Goal: Task Accomplishment & Management: Manage account settings

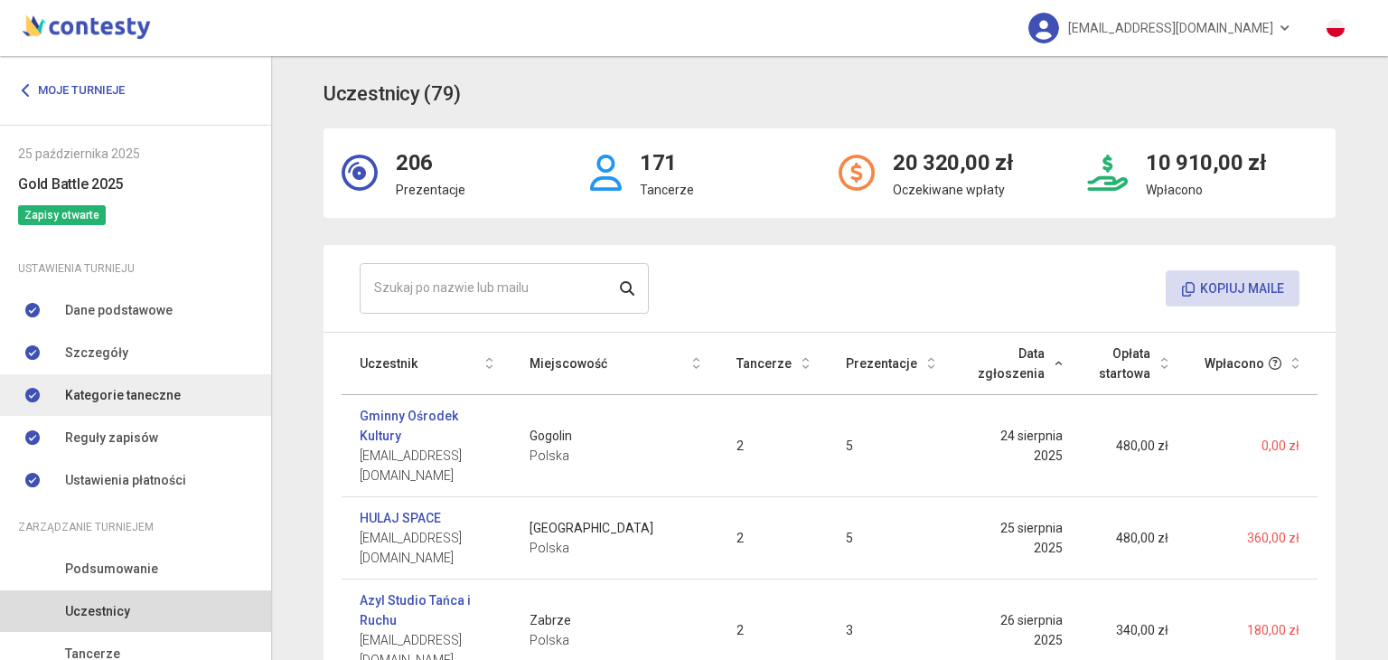
scroll to position [154, 0]
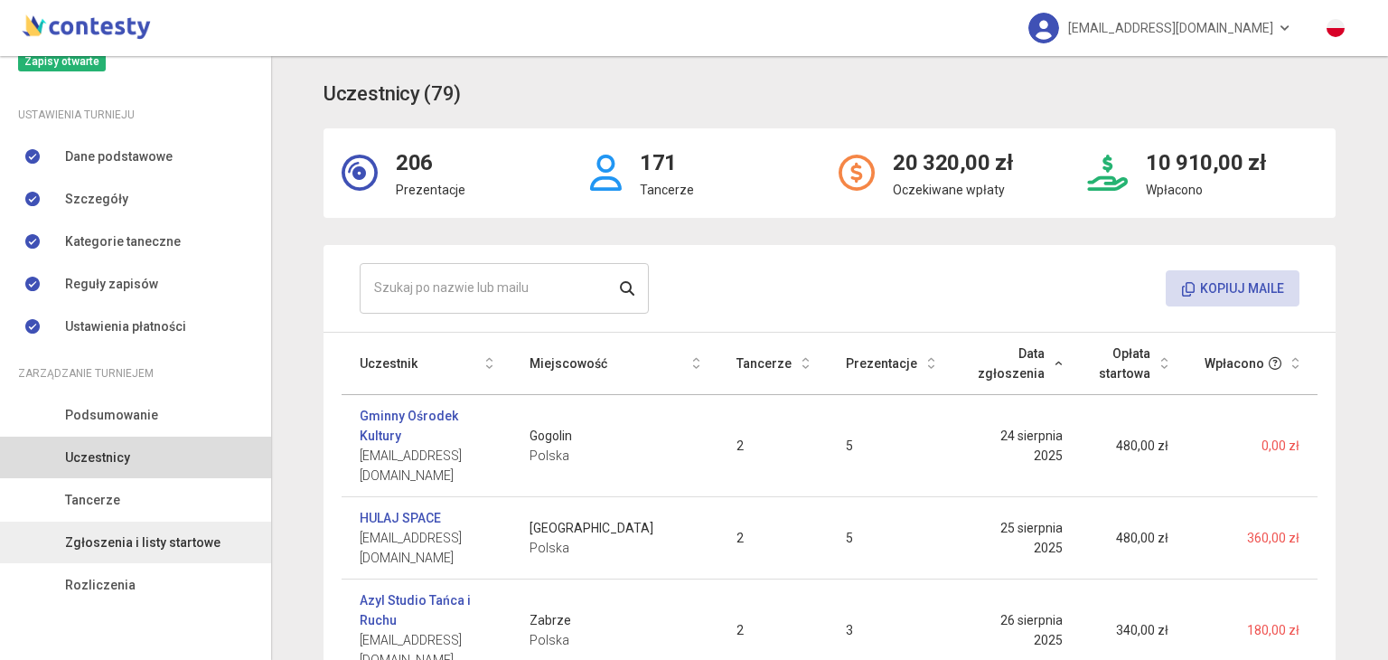
click at [85, 550] on span "Zgłoszenia i listy startowe" at bounding box center [142, 542] width 155 height 20
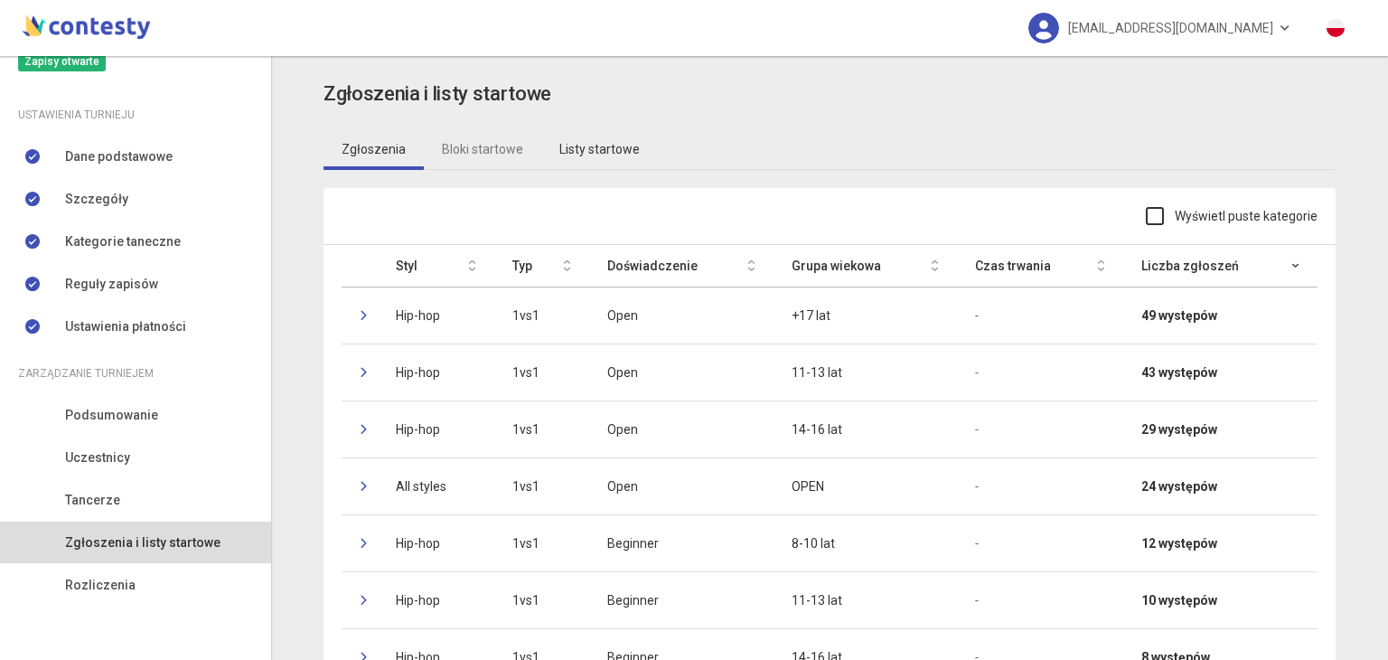
click at [603, 148] on link "Listy startowe" at bounding box center [599, 149] width 117 height 42
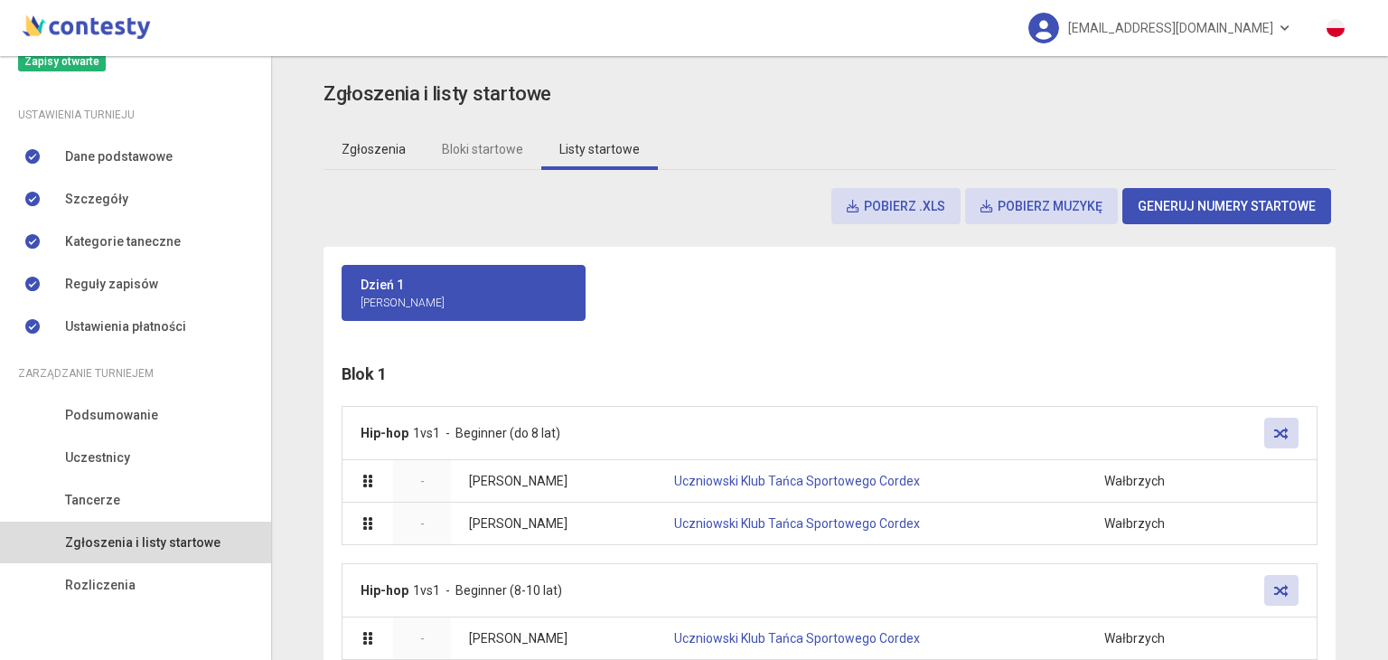
click at [360, 134] on link "Zgłoszenia" at bounding box center [374, 149] width 100 height 42
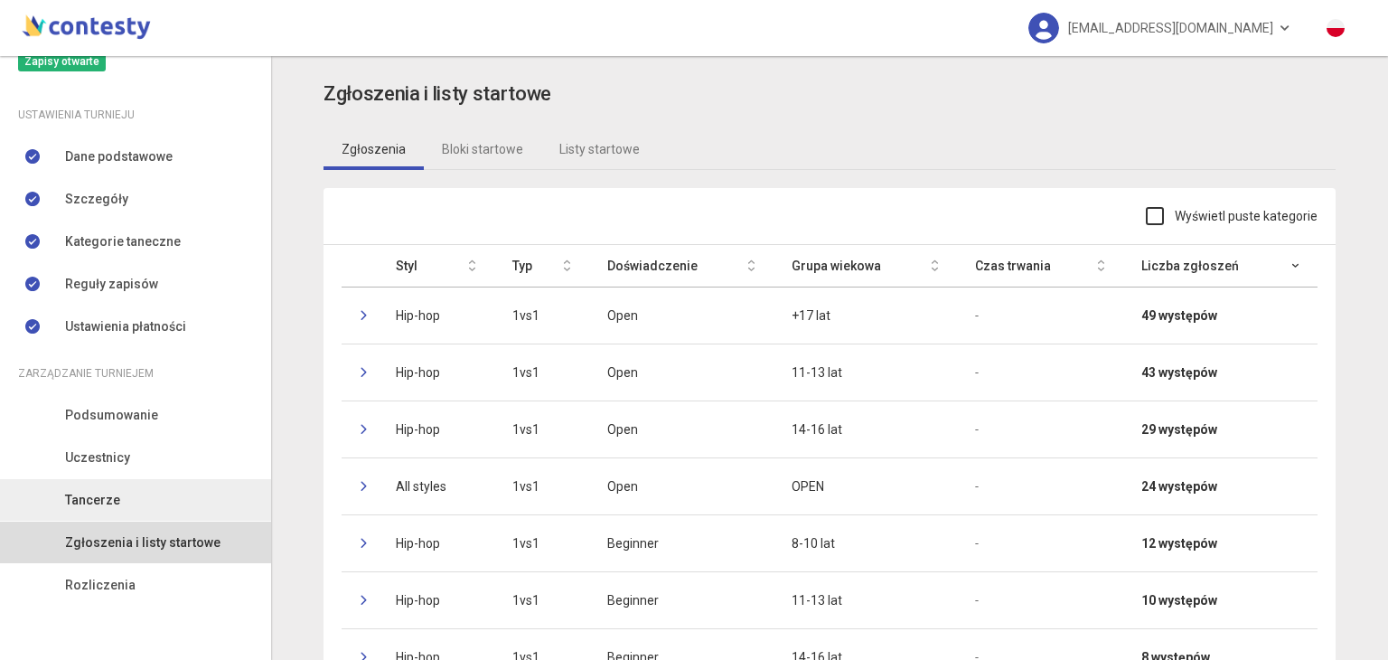
click at [148, 504] on link "Tancerze" at bounding box center [135, 500] width 271 height 42
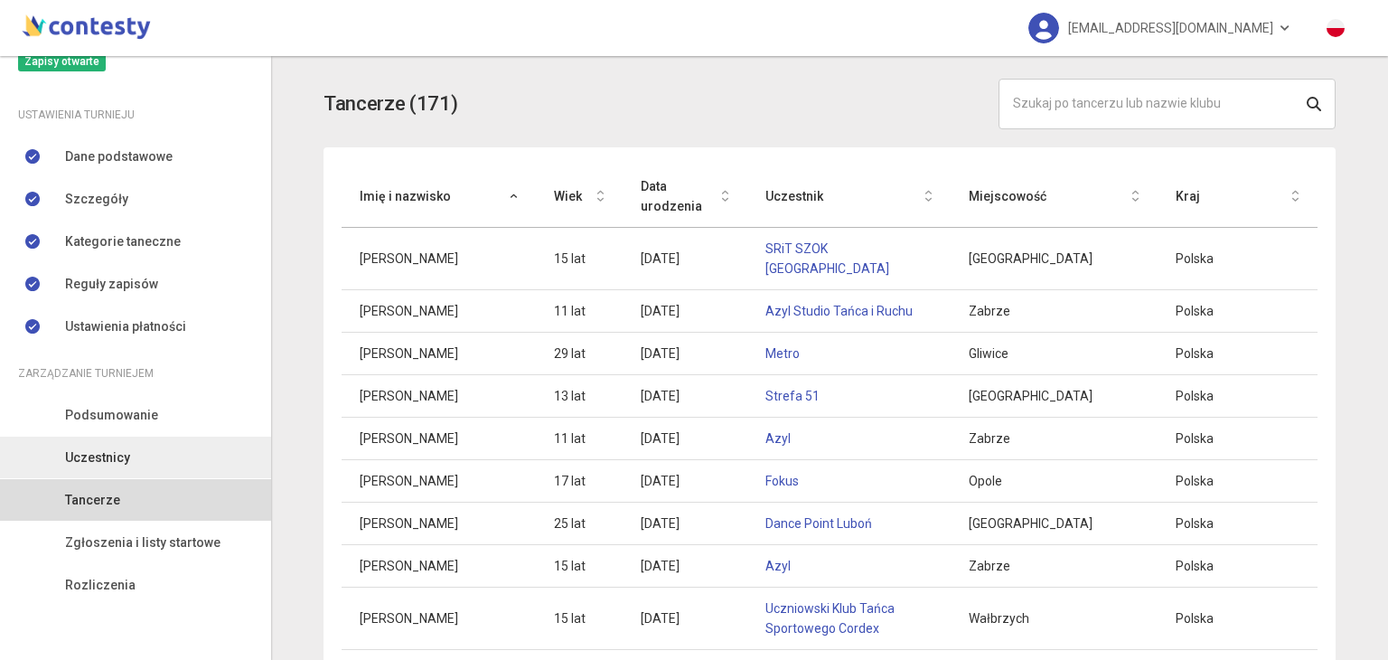
click at [145, 465] on link "Uczestnicy" at bounding box center [135, 457] width 271 height 42
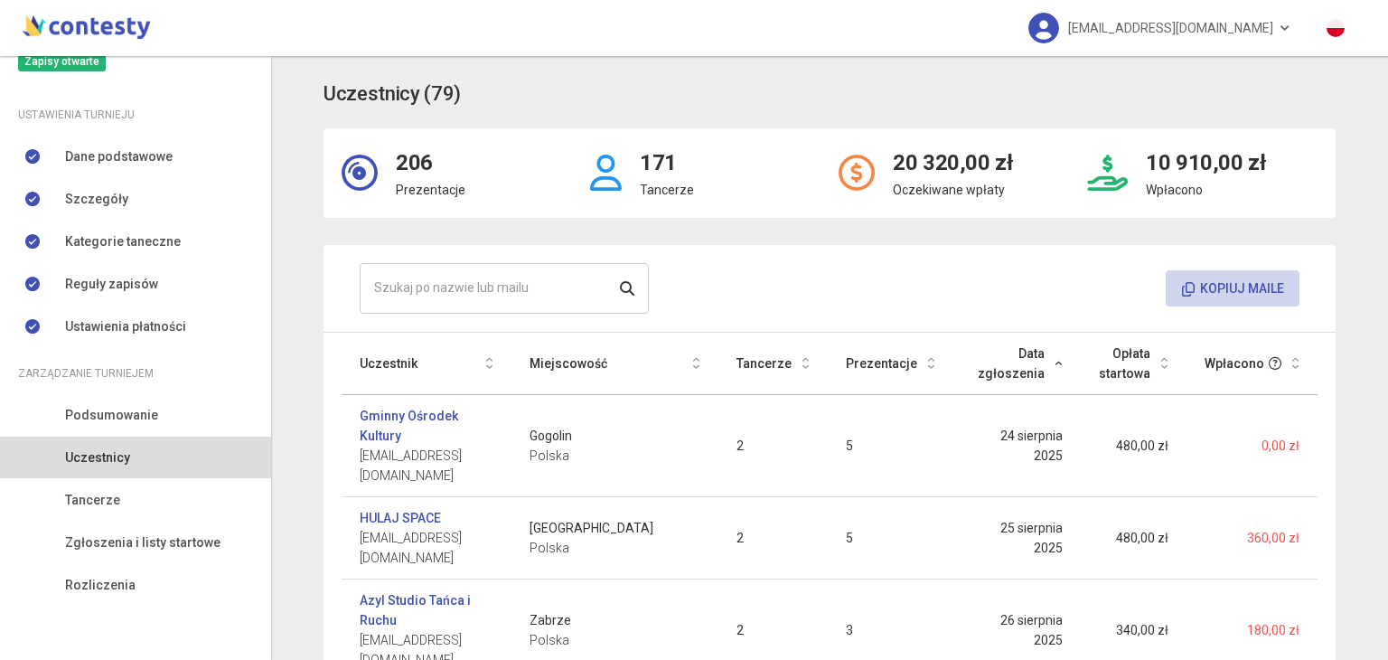
click at [1193, 286] on button "Kopiuj maile" at bounding box center [1233, 288] width 134 height 36
click at [117, 501] on link "Tancerze" at bounding box center [135, 500] width 271 height 42
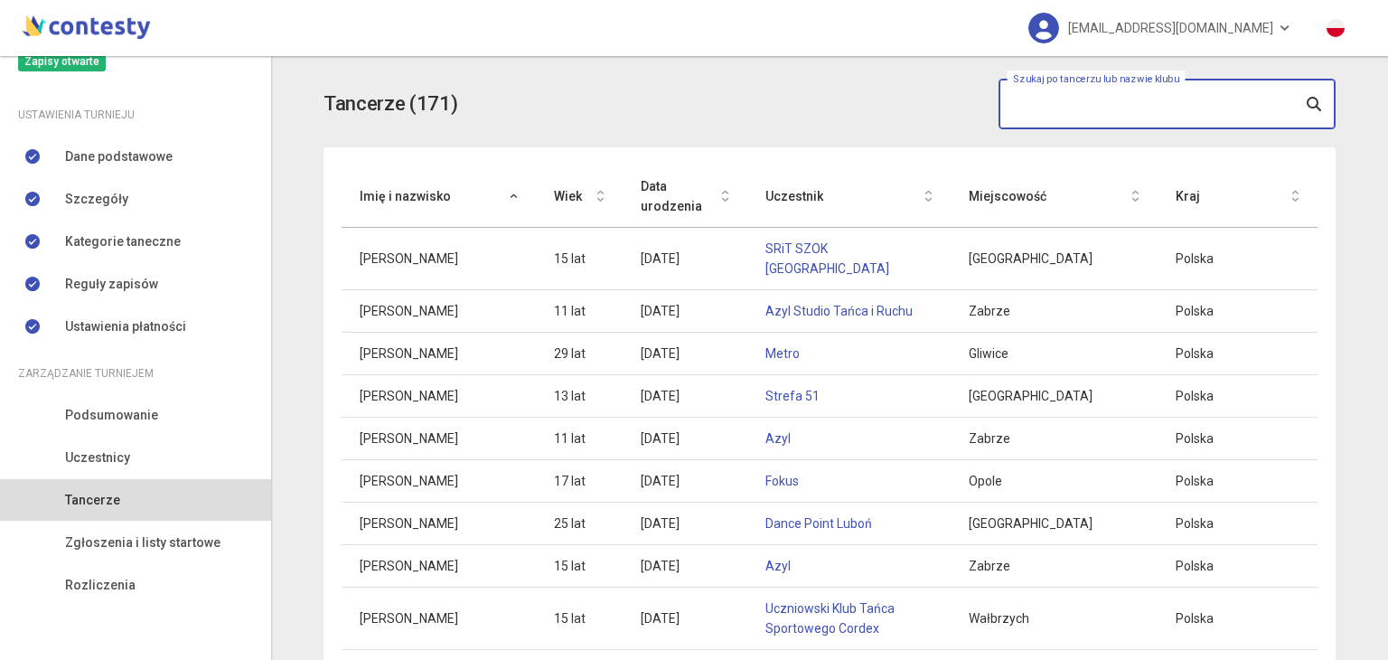
click at [1120, 116] on input "text" at bounding box center [1167, 104] width 337 height 51
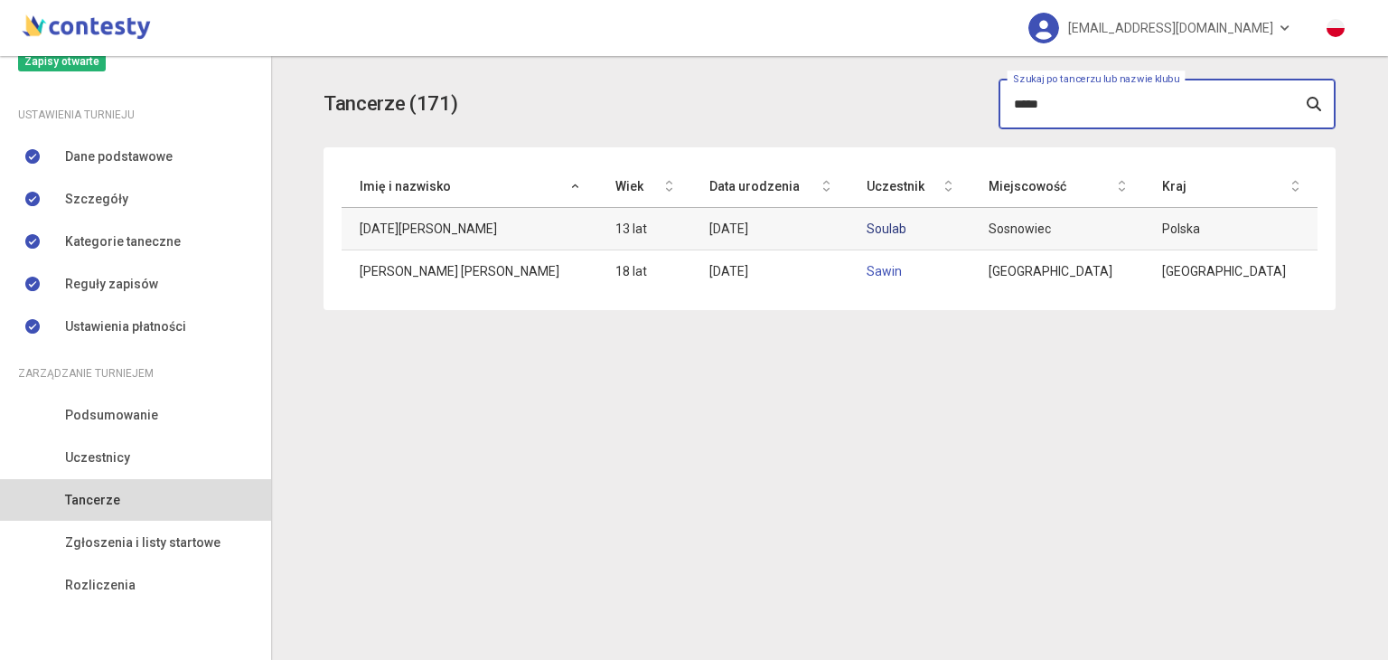
type input "*****"
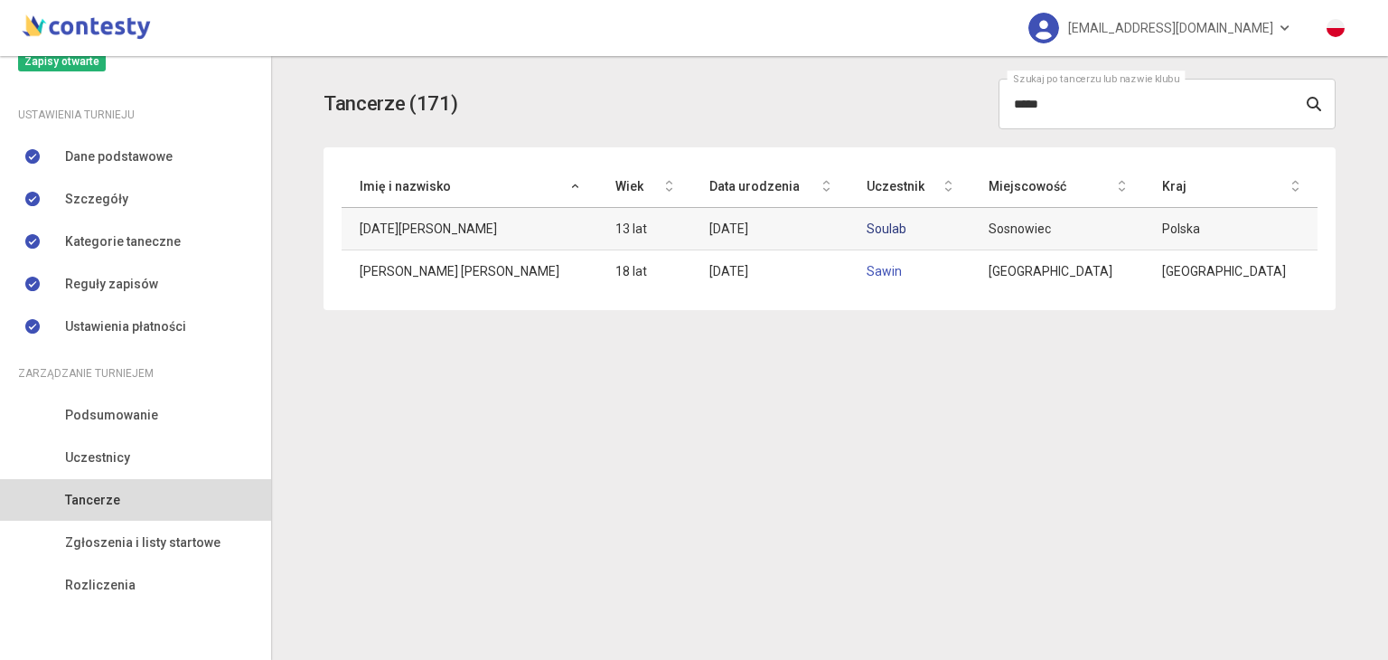
click at [899, 228] on link "Soulab" at bounding box center [887, 228] width 40 height 14
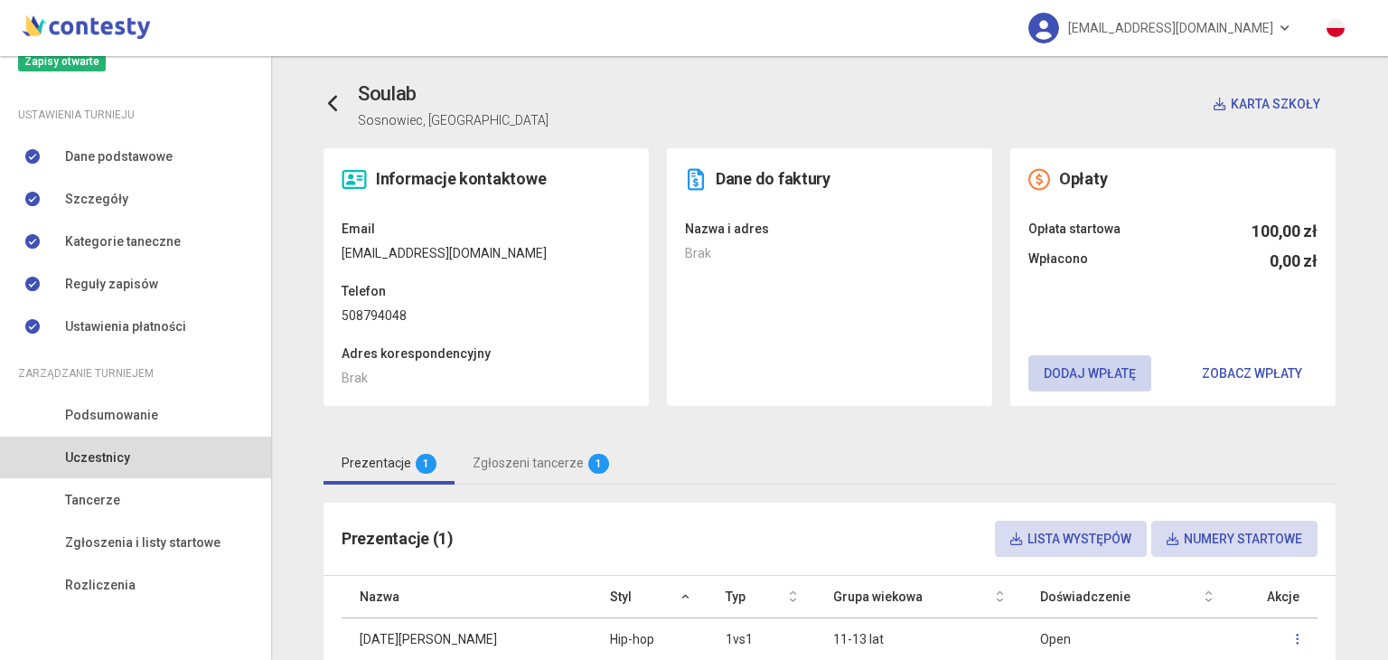
click at [1084, 366] on button "Dodaj wpłatę" at bounding box center [1089, 373] width 123 height 36
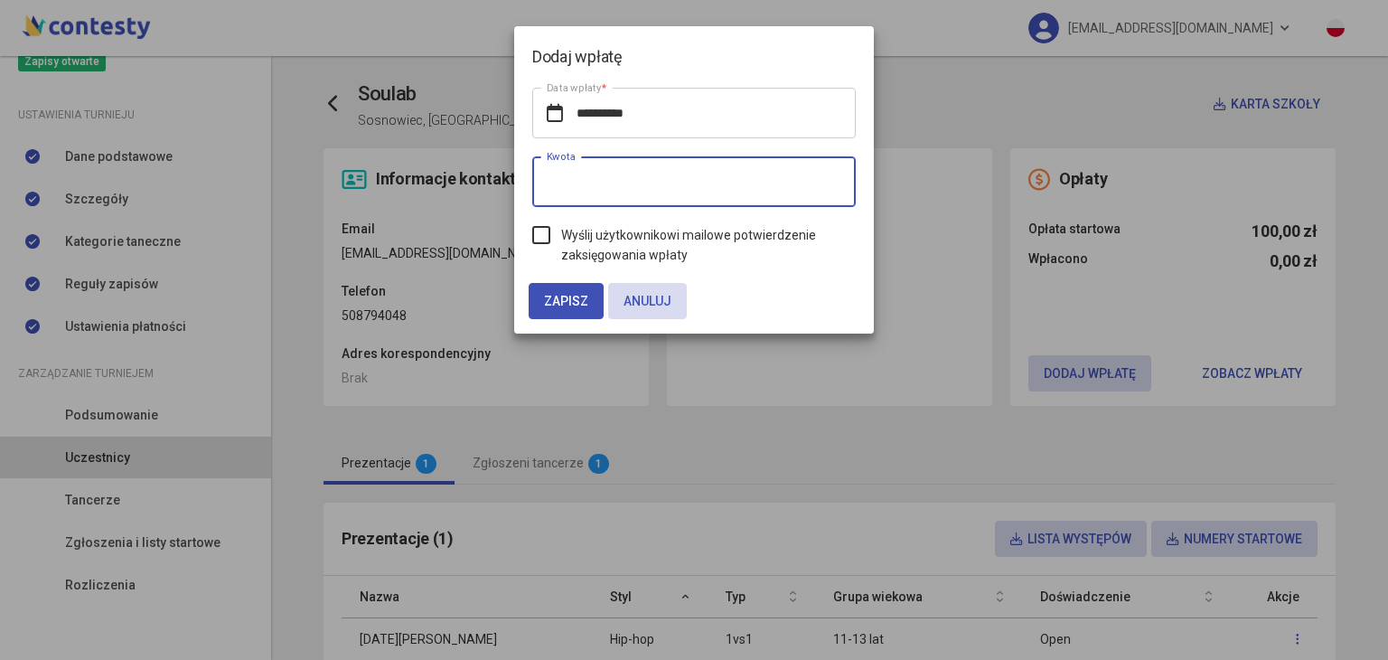
click at [756, 200] on input "*" at bounding box center [694, 181] width 324 height 51
type input "***"
click at [537, 233] on label "Wyślij użytkownikowi mailowe potwierdzenie zaksięgowania wpłaty" at bounding box center [694, 245] width 324 height 40
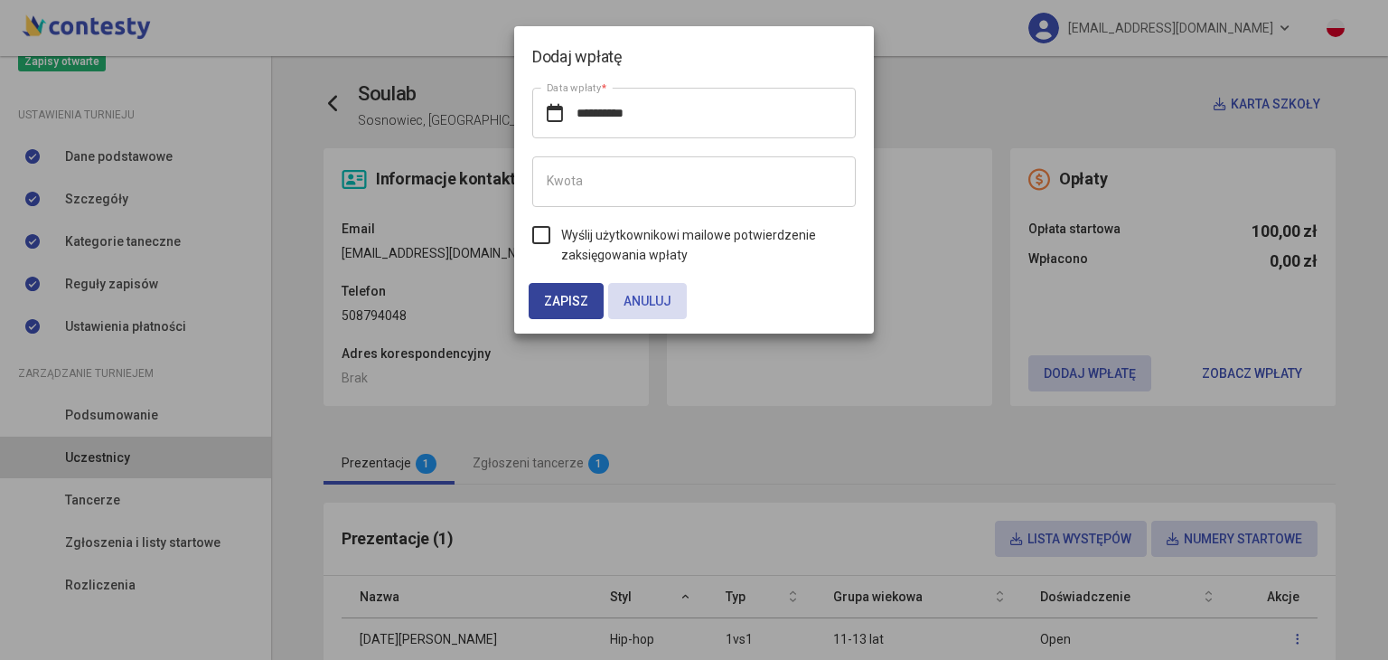
click at [564, 290] on button "Zapisz" at bounding box center [566, 301] width 75 height 36
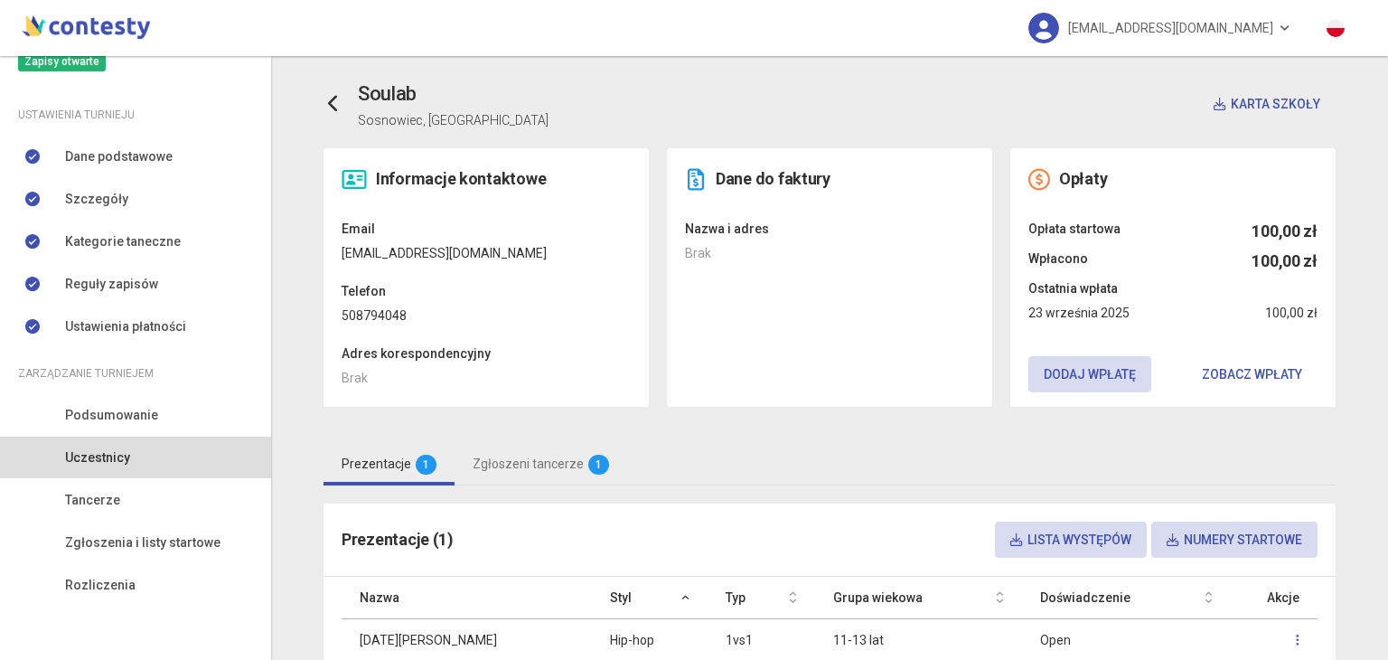
click at [314, 113] on div "Soulab Sosnowiec, Polska Karta szkoły Informacje kontaktowe Email dagmaraduczma…" at bounding box center [829, 432] width 1030 height 707
click at [327, 107] on icon at bounding box center [333, 104] width 18 height 18
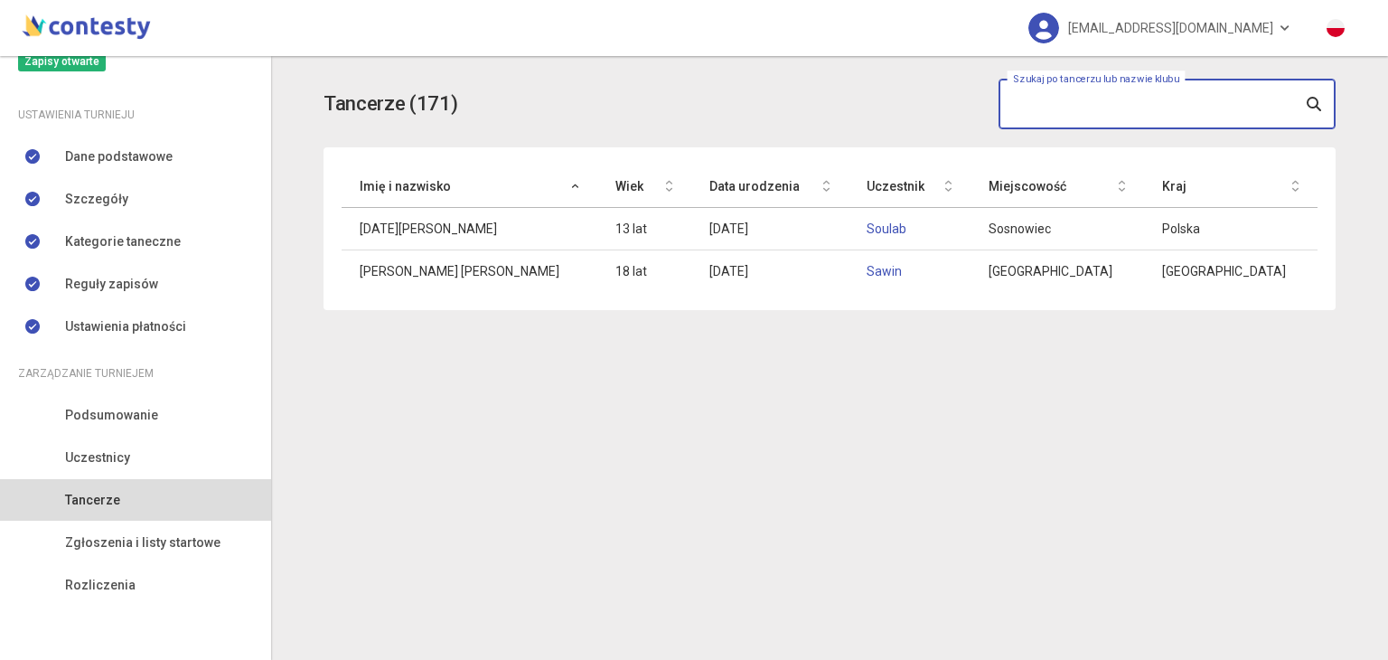
click at [1029, 98] on input "text" at bounding box center [1167, 104] width 337 height 51
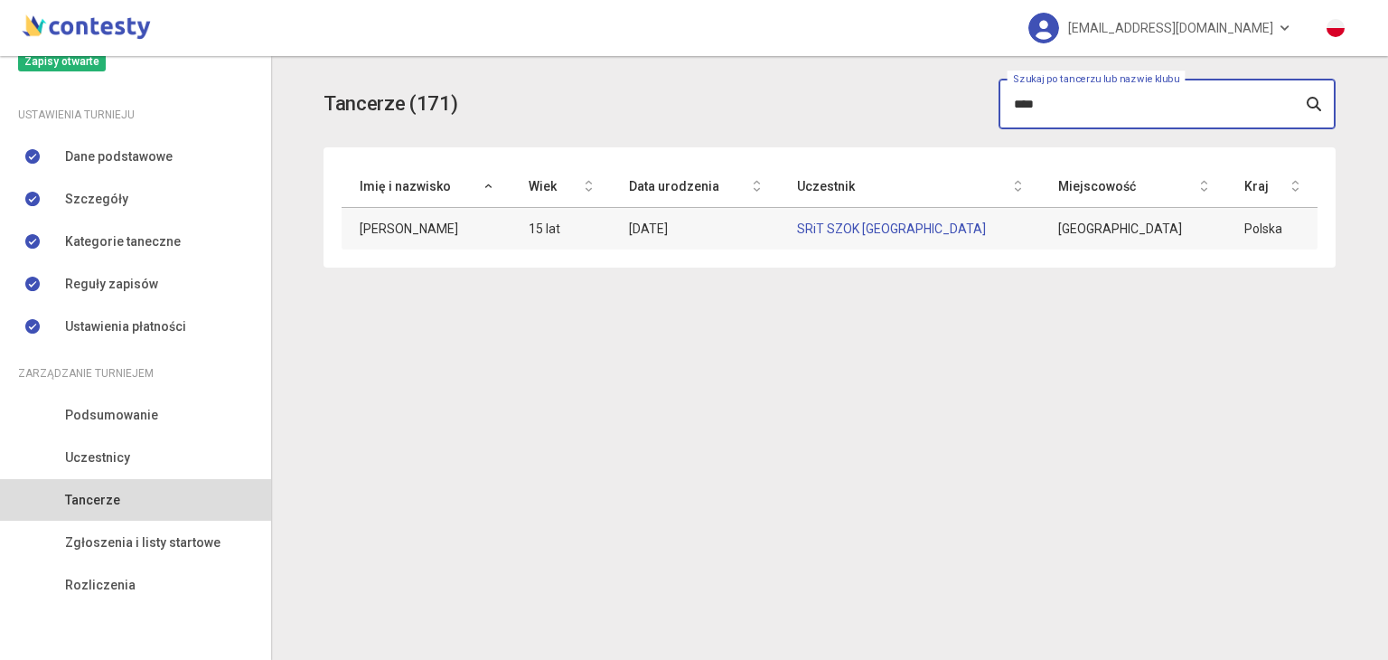
type input "****"
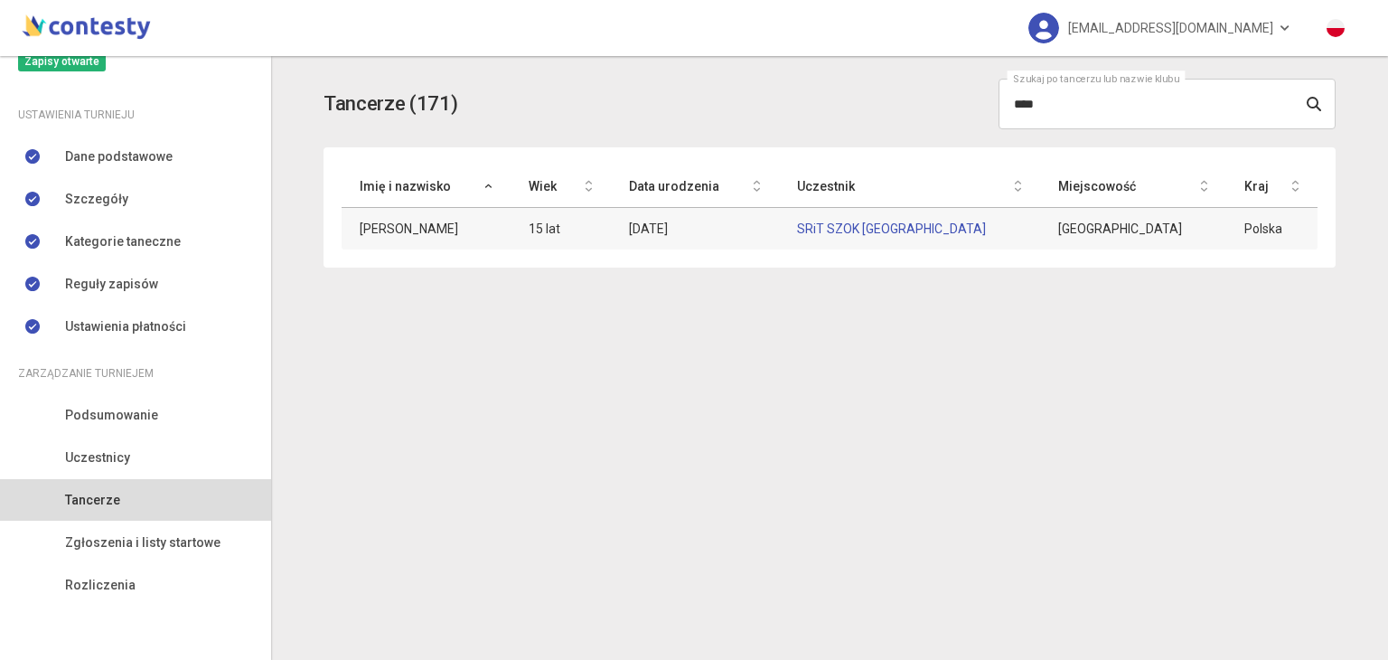
click at [885, 237] on td "SRiT SZOK [GEOGRAPHIC_DATA]" at bounding box center [909, 229] width 261 height 42
click at [883, 232] on link "SRiT SZOK [GEOGRAPHIC_DATA]" at bounding box center [891, 228] width 189 height 14
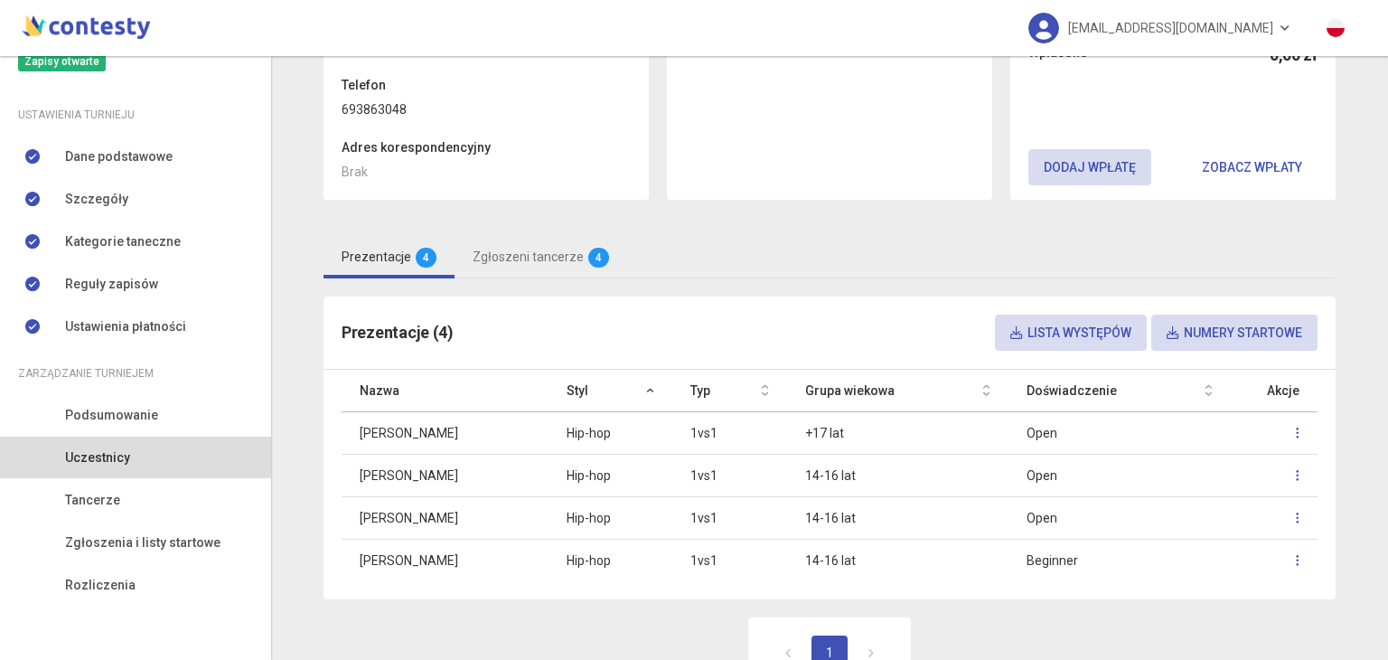
scroll to position [206, 0]
click at [1075, 164] on button "Dodaj wpłatę" at bounding box center [1089, 167] width 123 height 36
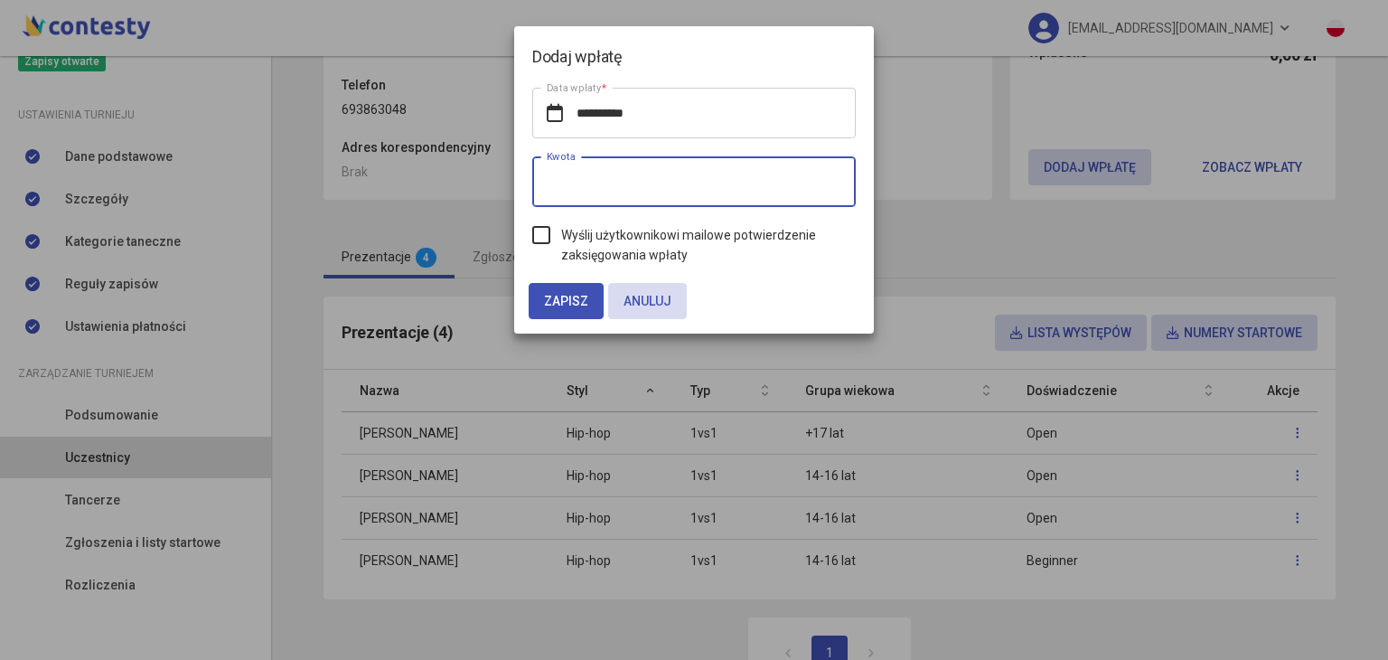
click at [734, 189] on input "*" at bounding box center [694, 181] width 324 height 51
type input "***"
click at [545, 239] on label "Wyślij użytkownikowi mailowe potwierdzenie zaksięgowania wpłaty" at bounding box center [694, 245] width 324 height 40
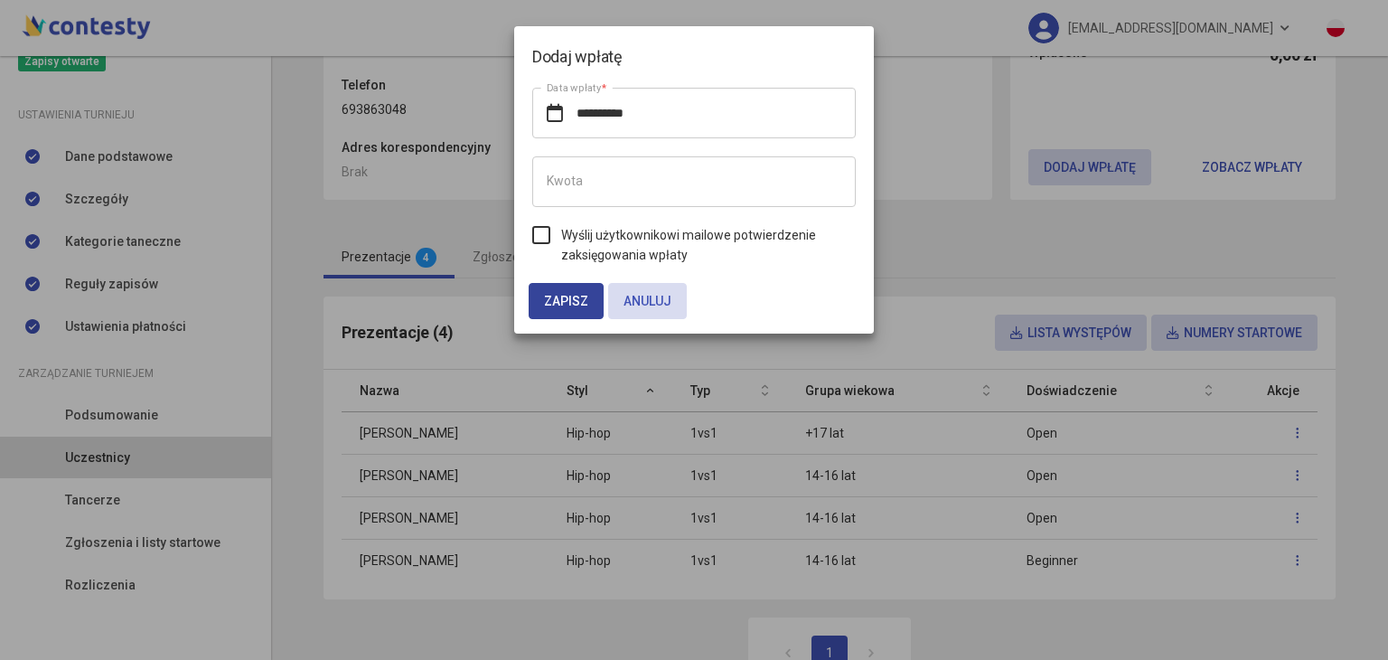
click at [556, 299] on span "Zapisz" at bounding box center [566, 301] width 44 height 14
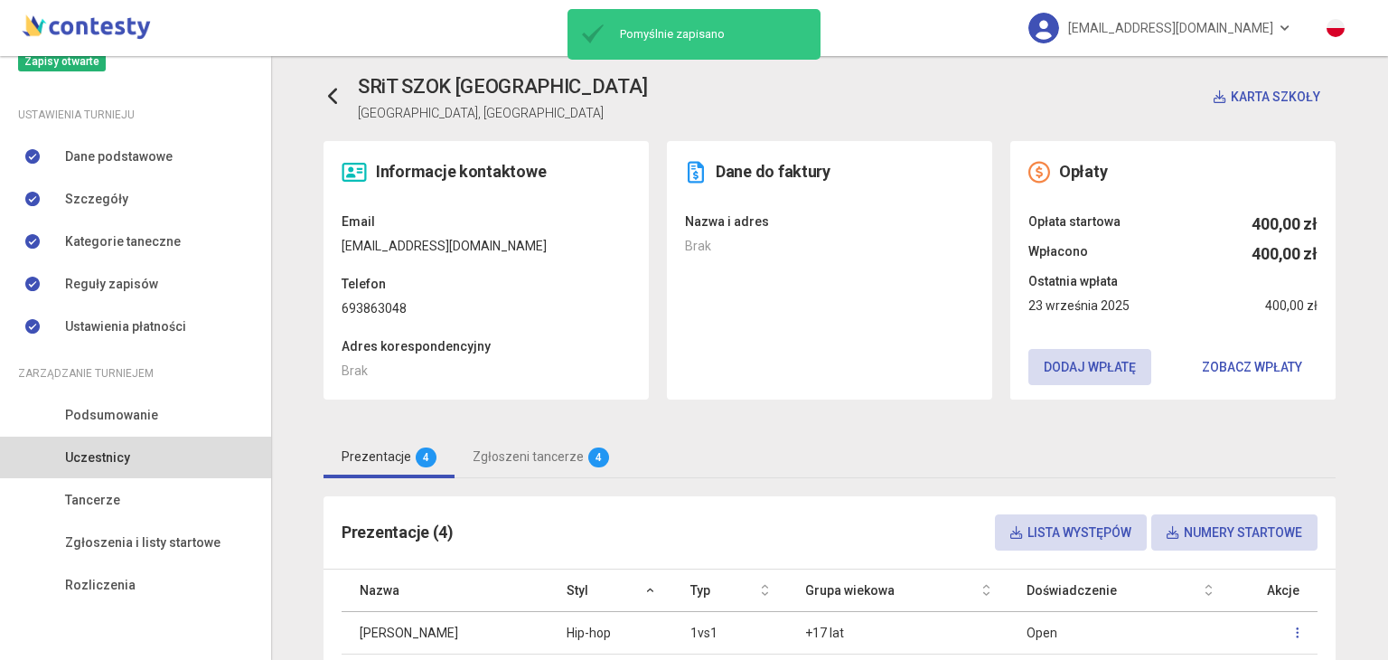
scroll to position [0, 0]
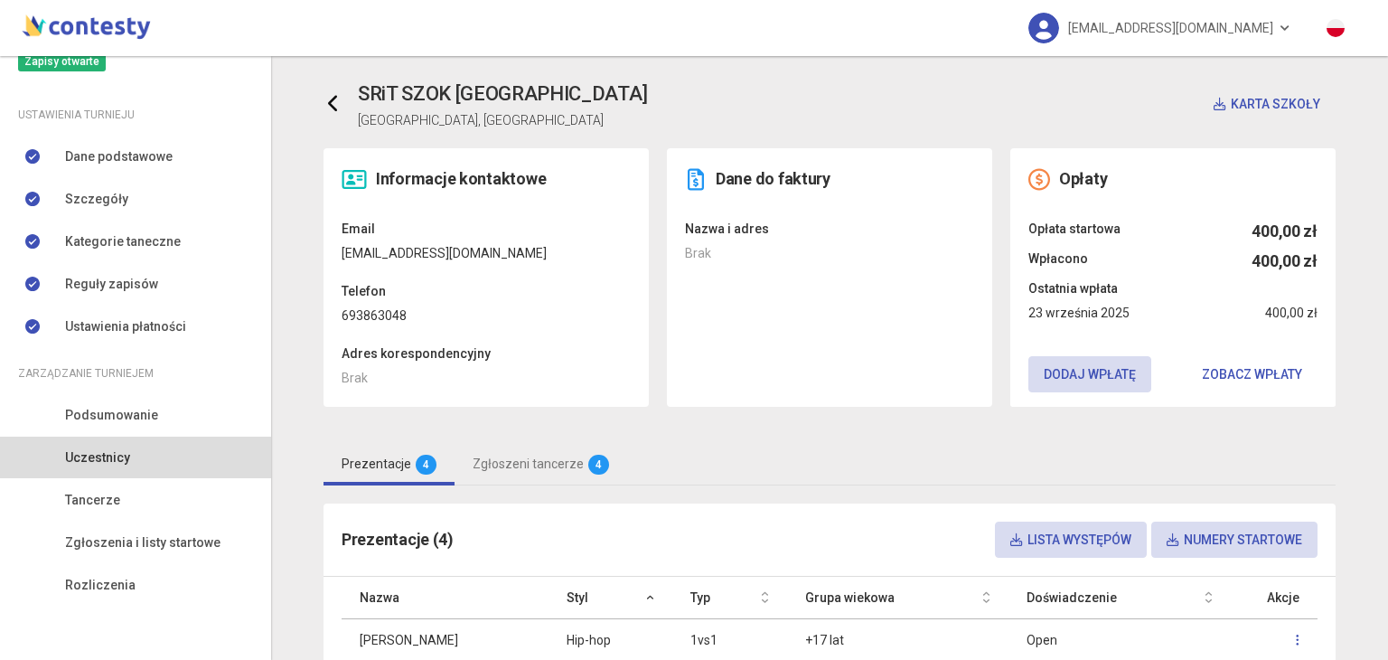
click at [325, 93] on link at bounding box center [341, 104] width 34 height 36
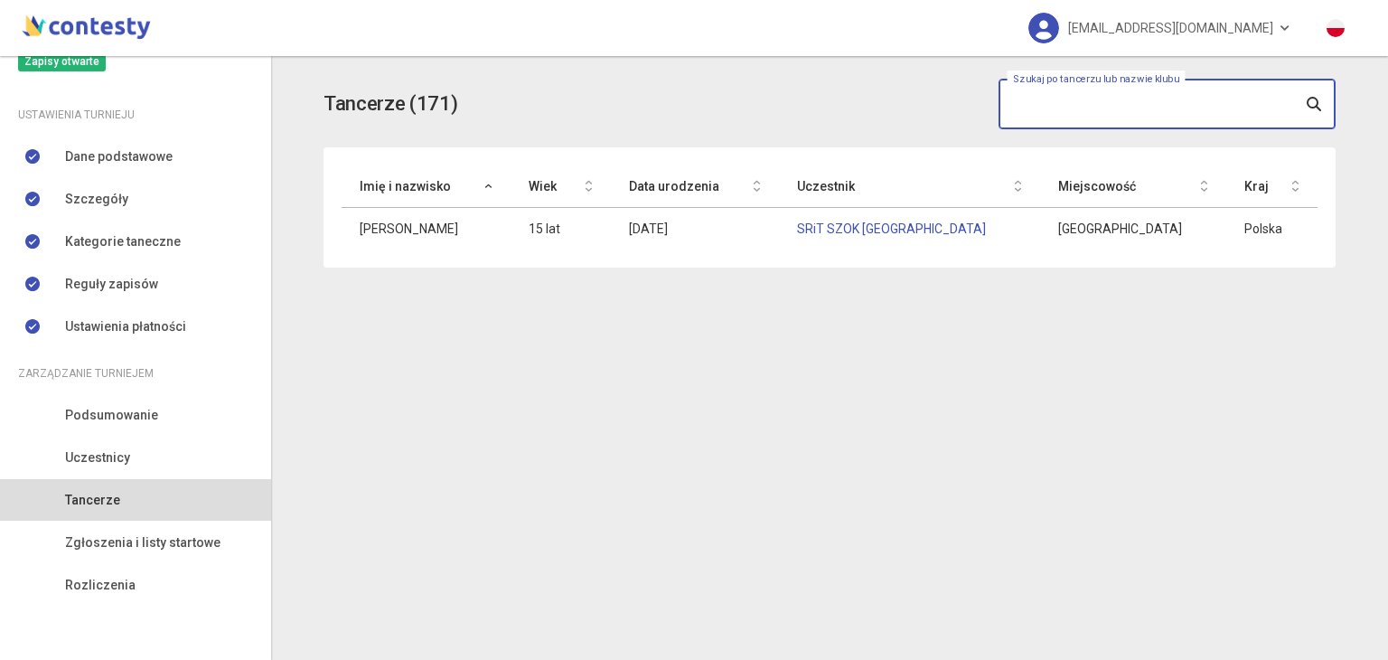
click at [1142, 91] on input "text" at bounding box center [1167, 104] width 337 height 51
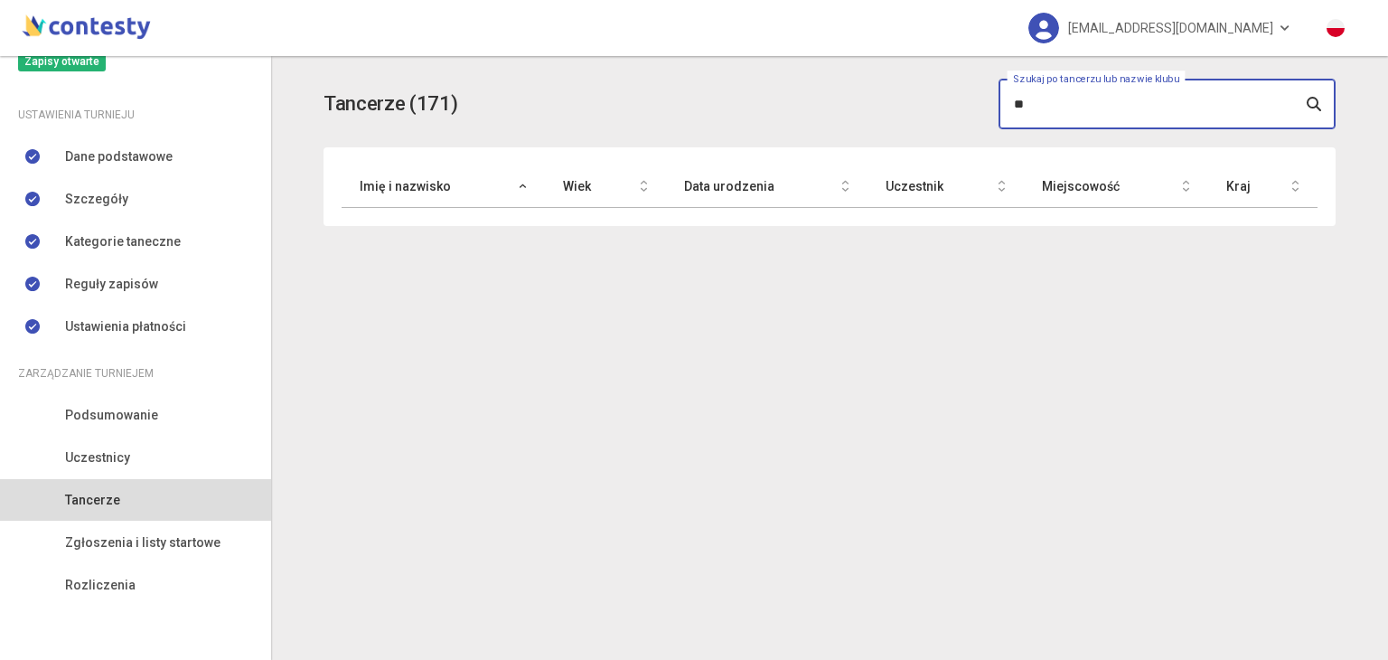
type input "*"
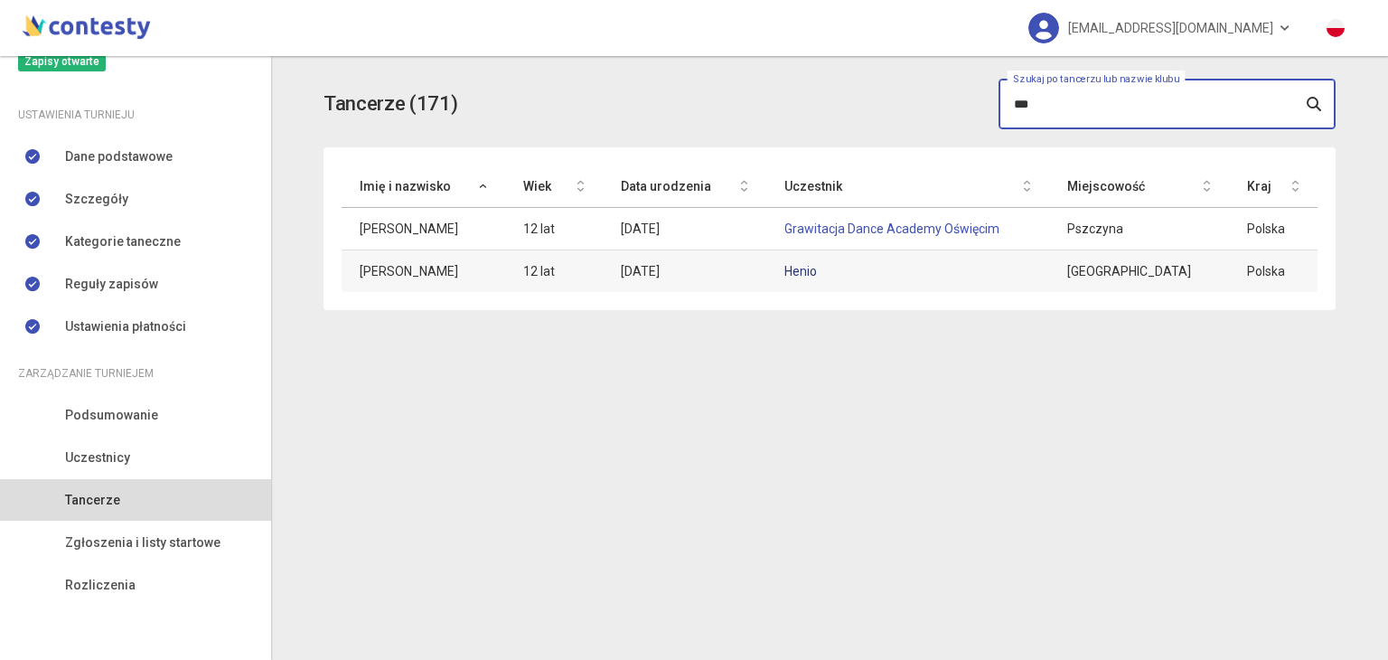
type input "***"
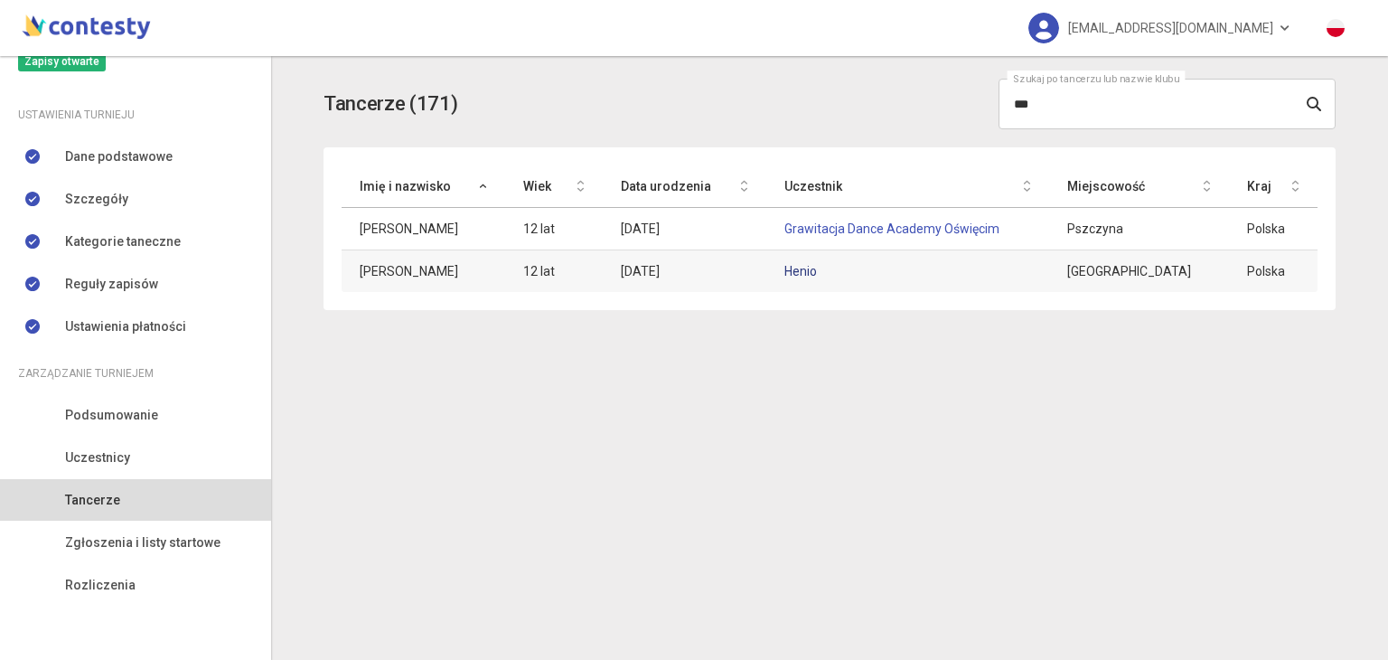
click at [816, 268] on link "Henio" at bounding box center [800, 271] width 33 height 14
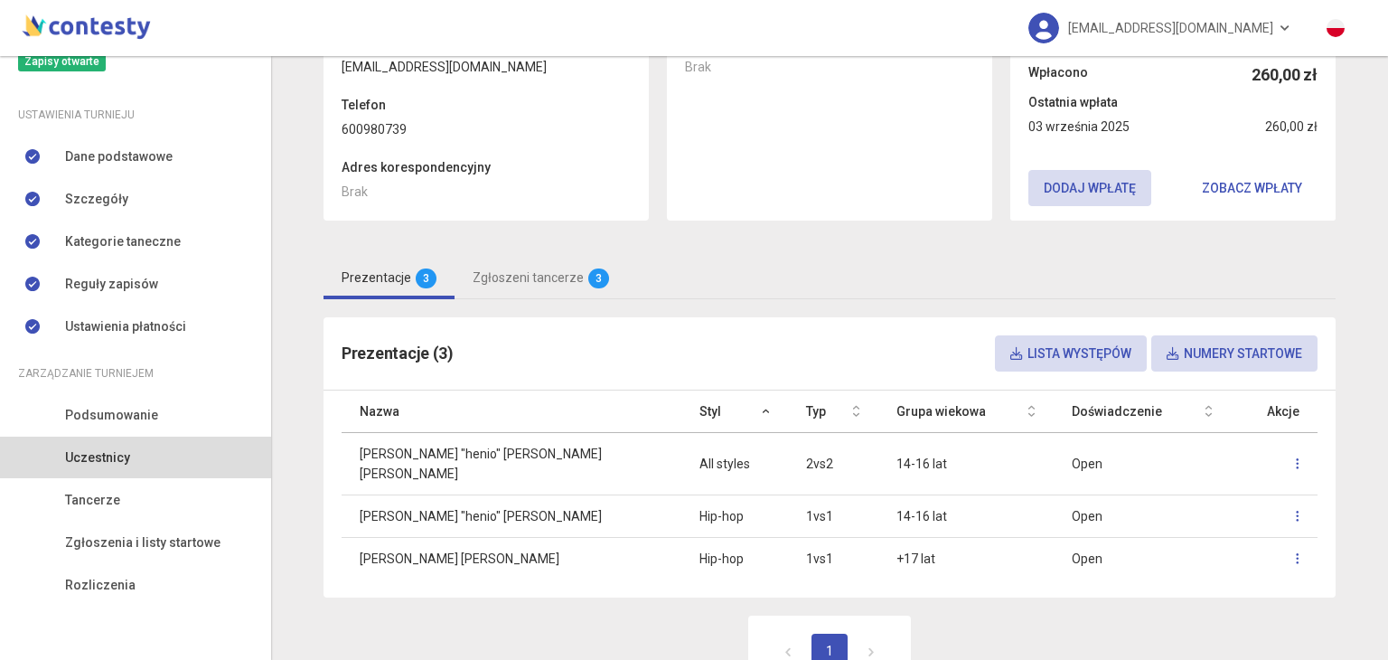
scroll to position [218, 0]
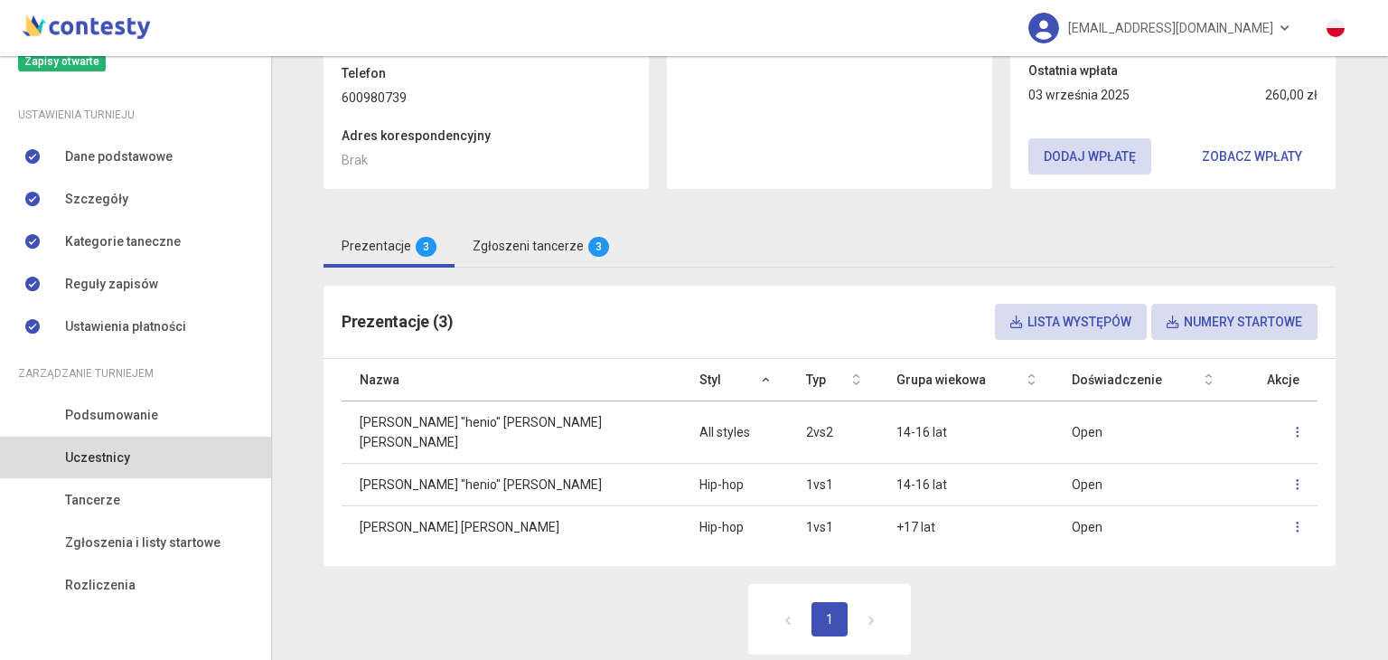
click at [559, 254] on link "Zgłoszeni tancerze 3" at bounding box center [541, 246] width 173 height 42
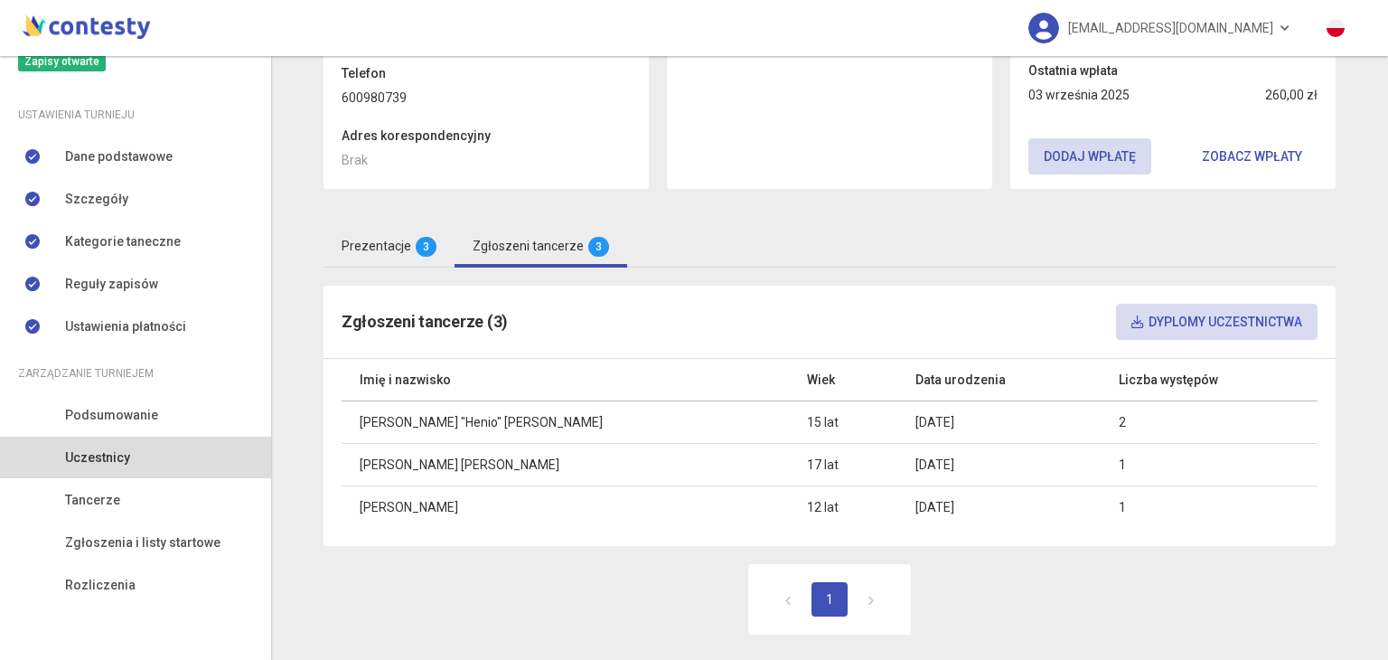
click at [416, 249] on span "3" at bounding box center [426, 247] width 21 height 20
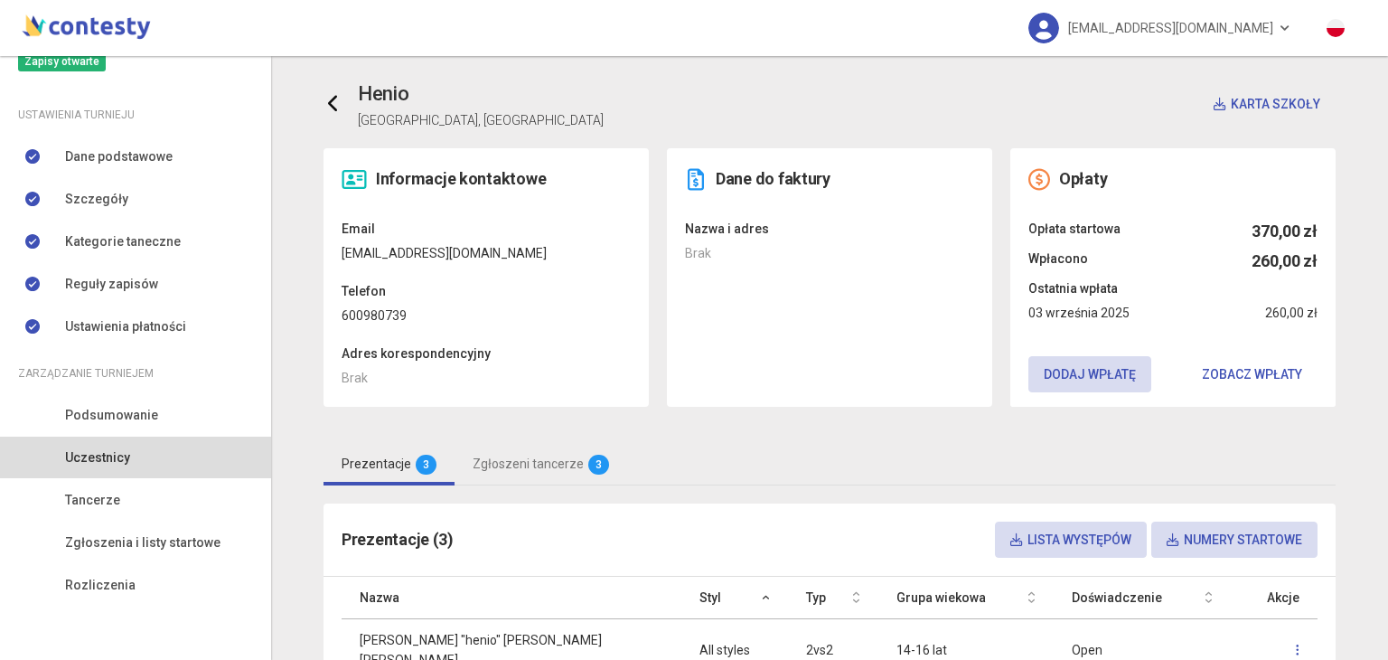
click at [335, 107] on link at bounding box center [341, 104] width 34 height 36
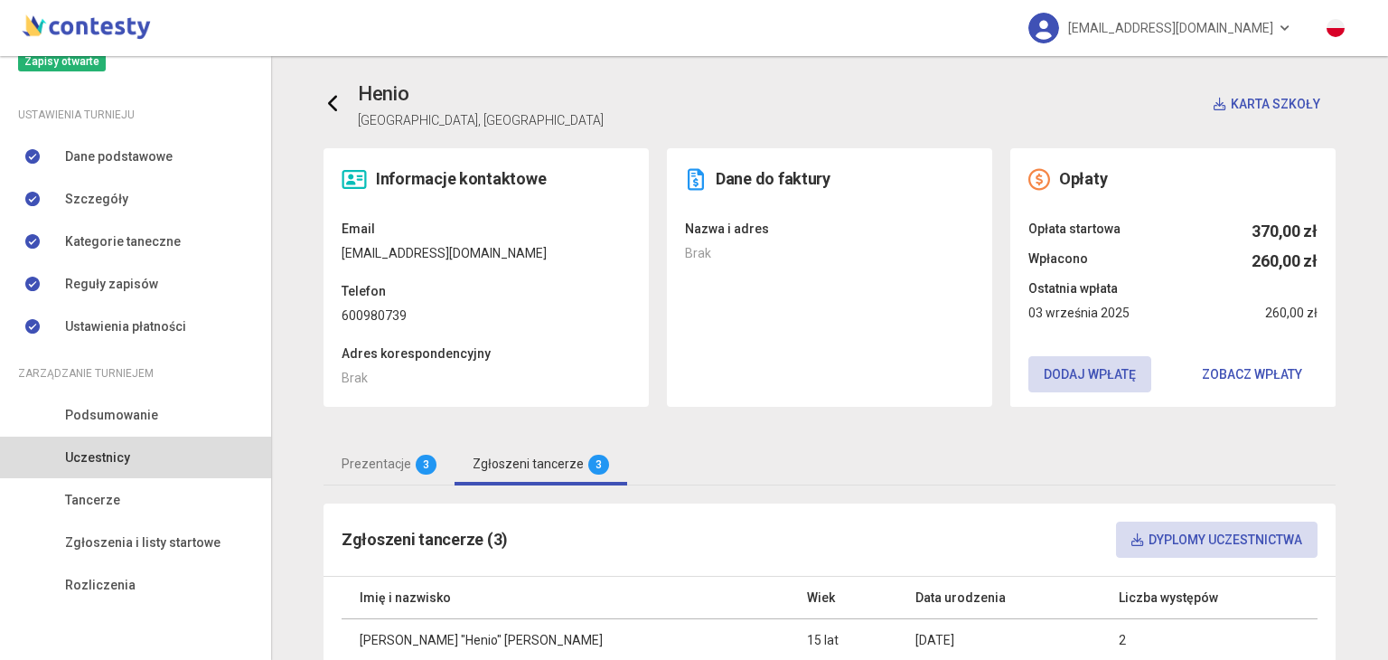
click at [324, 102] on icon at bounding box center [333, 104] width 18 height 18
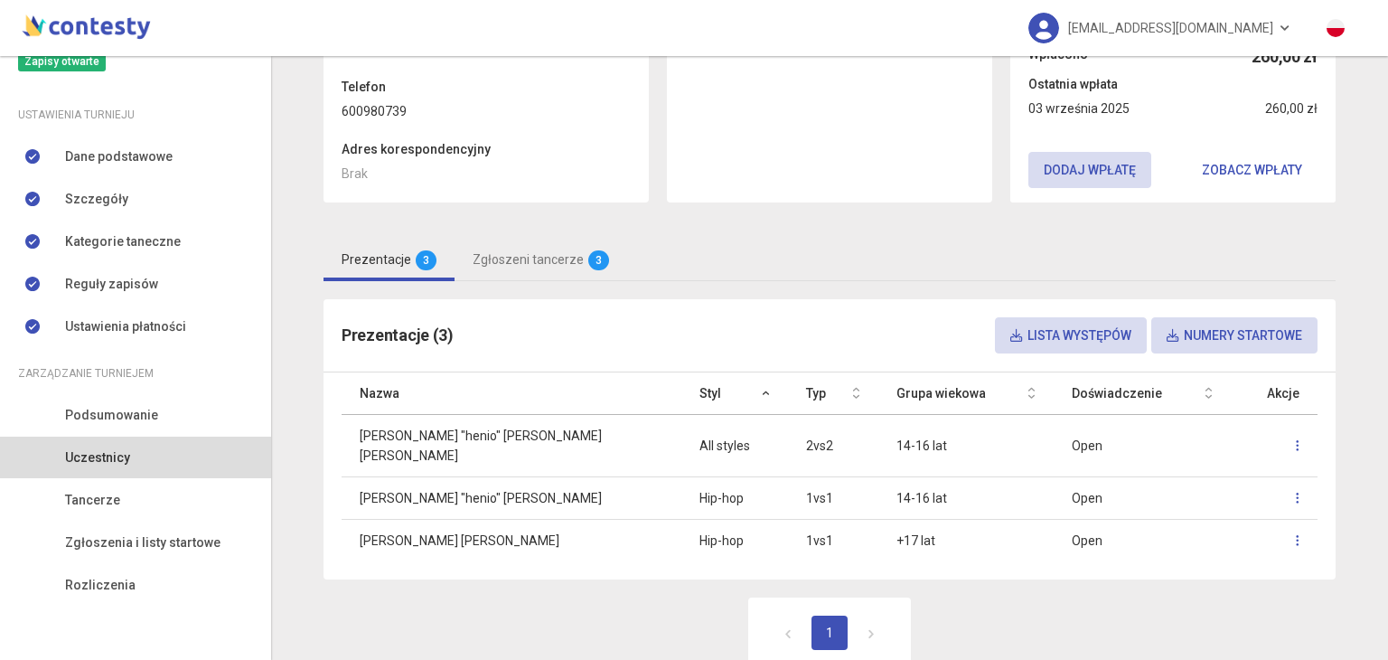
scroll to position [213, 0]
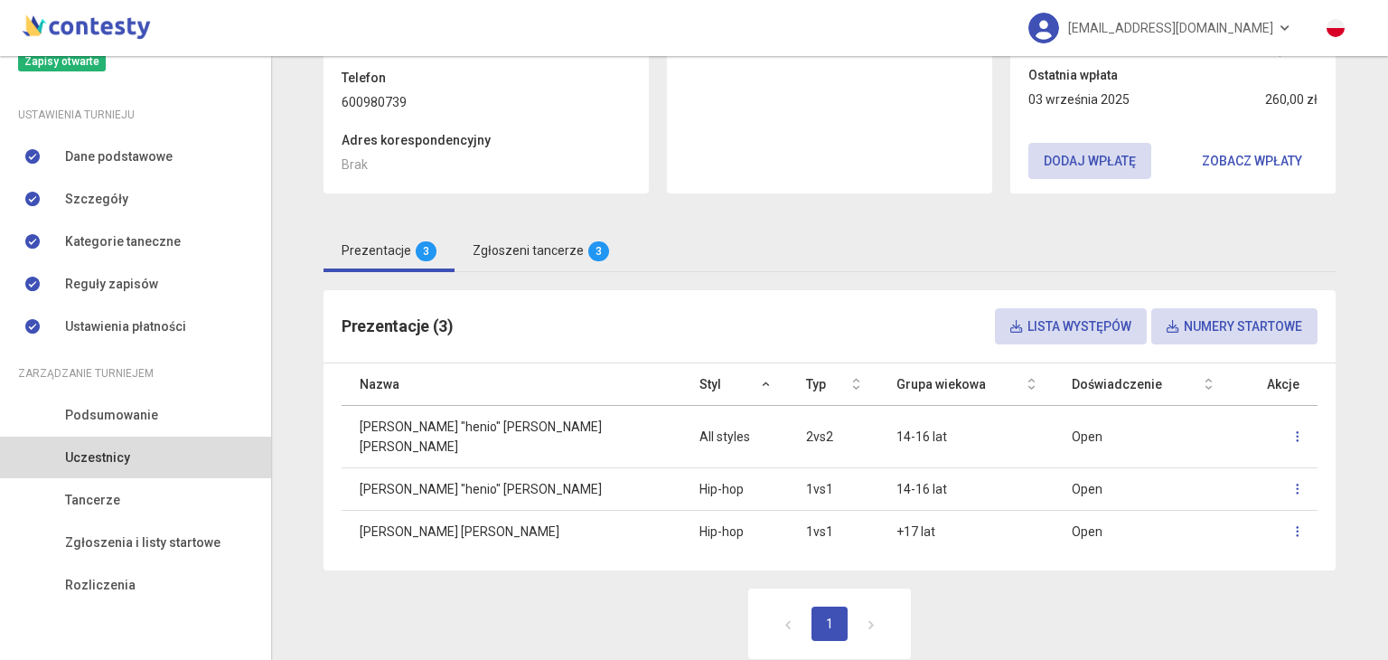
click at [515, 249] on link "Zgłoszeni tancerze 3" at bounding box center [541, 251] width 173 height 42
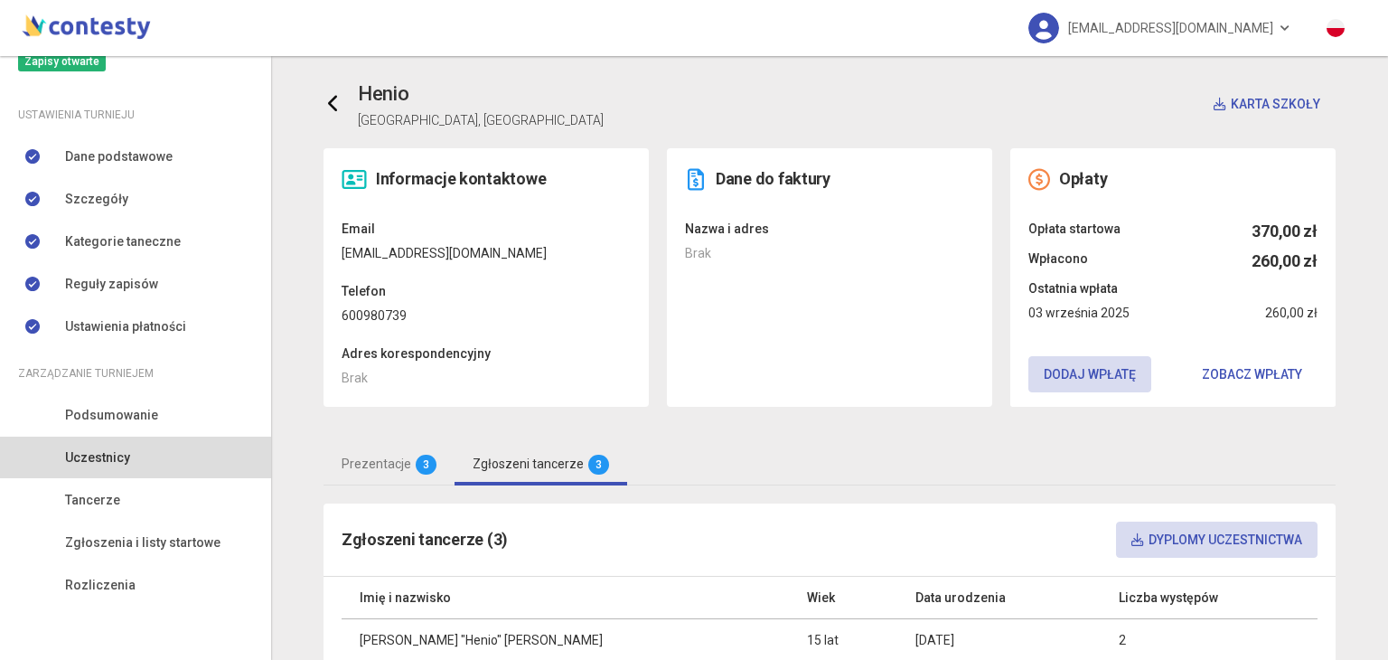
click at [332, 96] on icon at bounding box center [333, 104] width 18 height 18
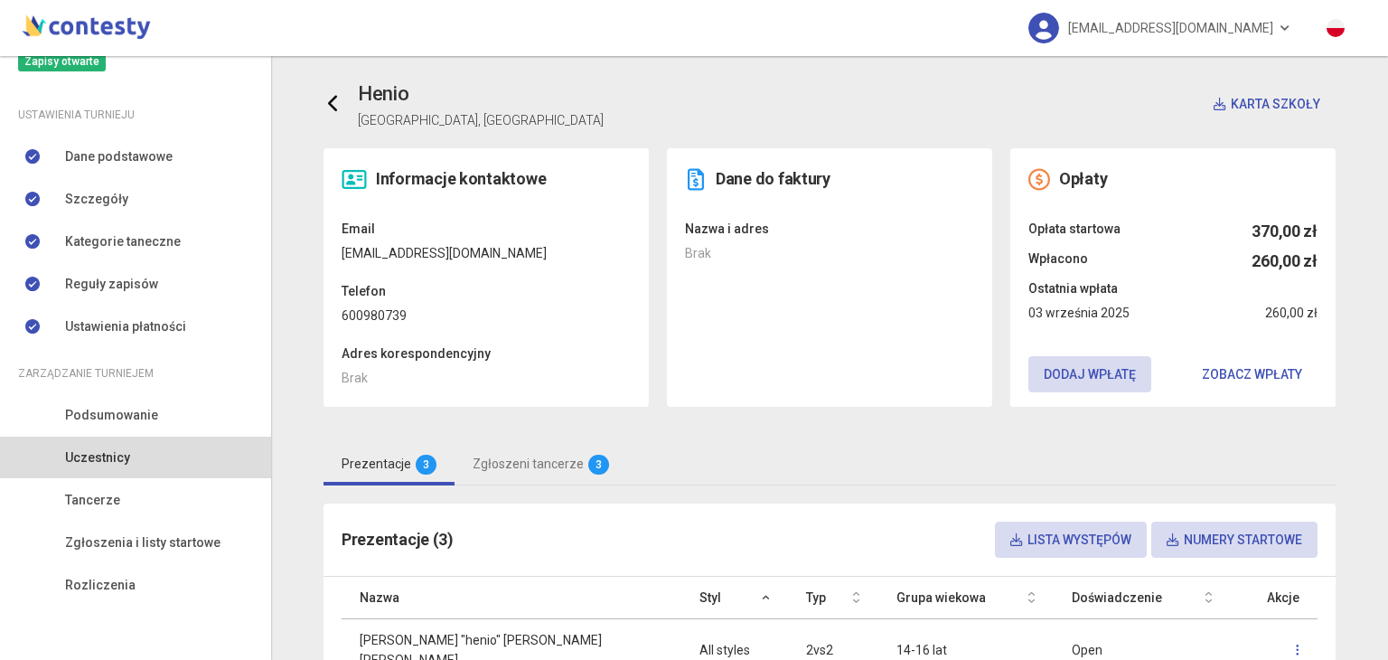
click at [332, 96] on icon at bounding box center [333, 104] width 18 height 18
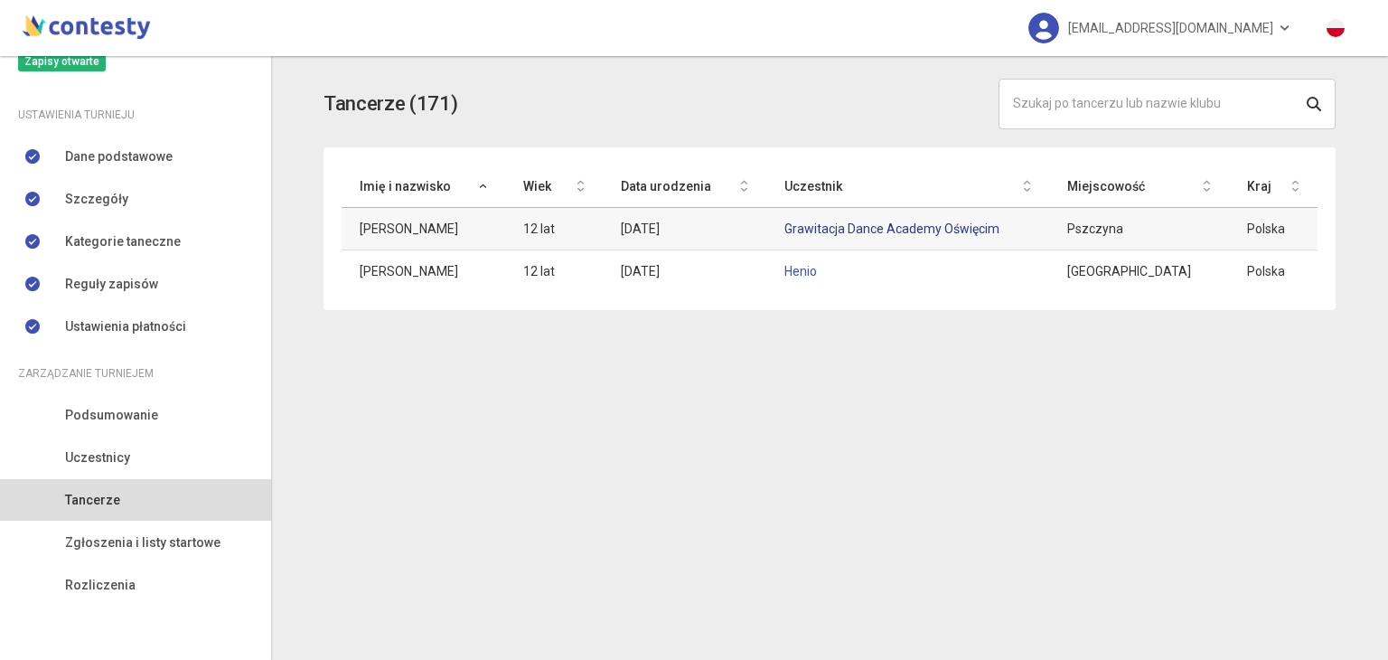
click at [828, 230] on link "Grawitacja Dance Academy Oświęcim" at bounding box center [891, 228] width 215 height 14
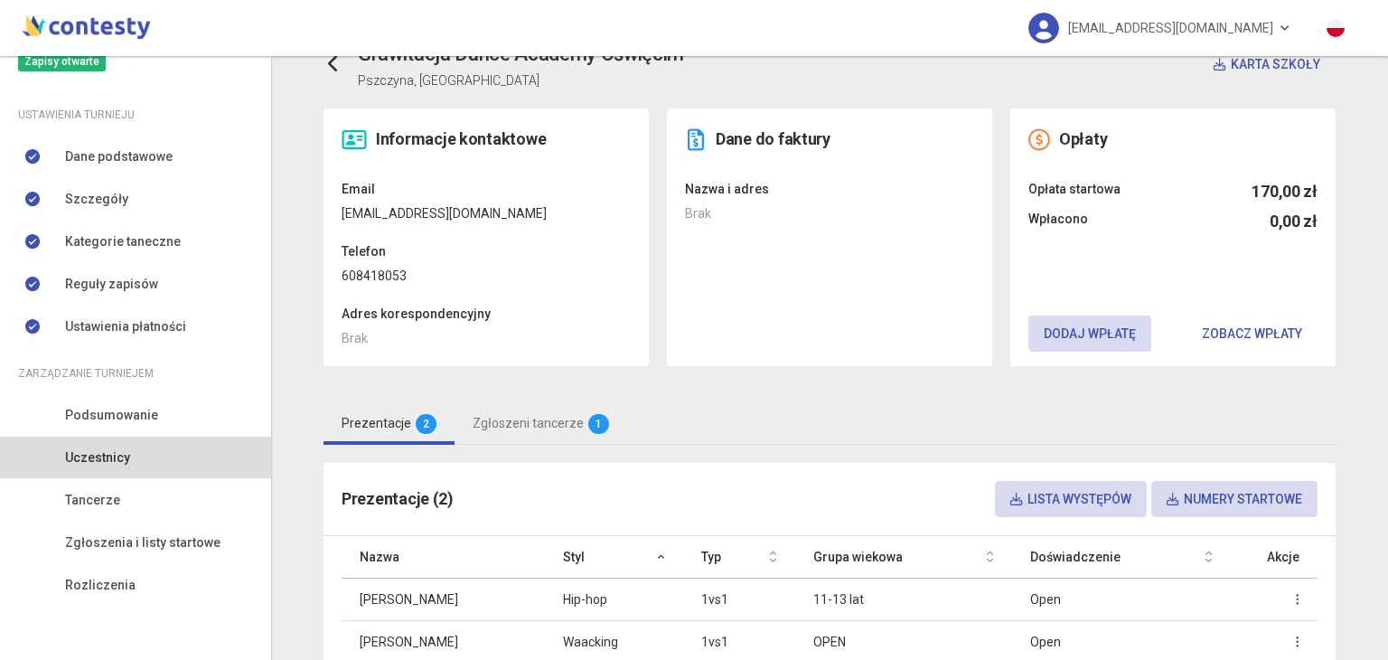
scroll to position [39, 0]
